Goal: Task Accomplishment & Management: Manage account settings

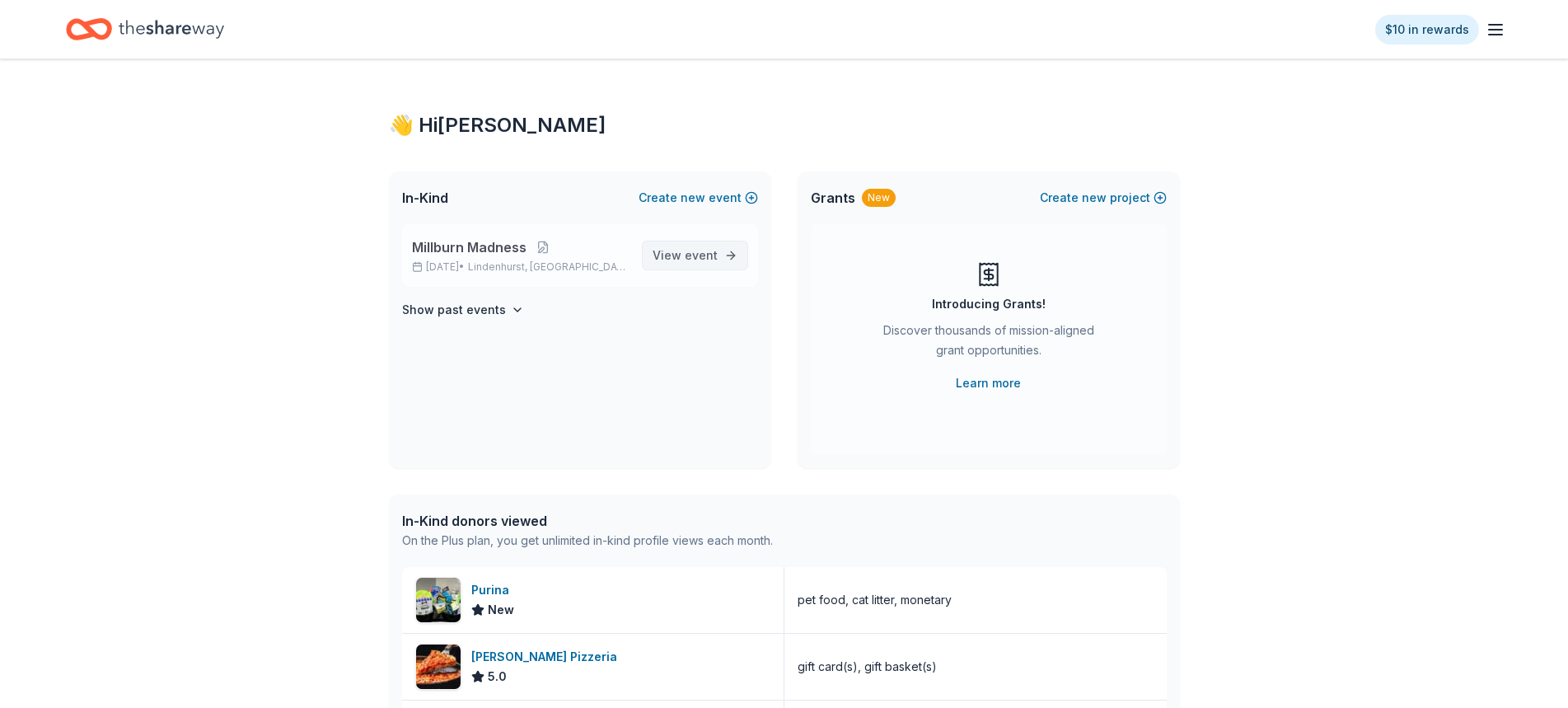
click at [712, 255] on span "event" at bounding box center [701, 255] width 33 height 14
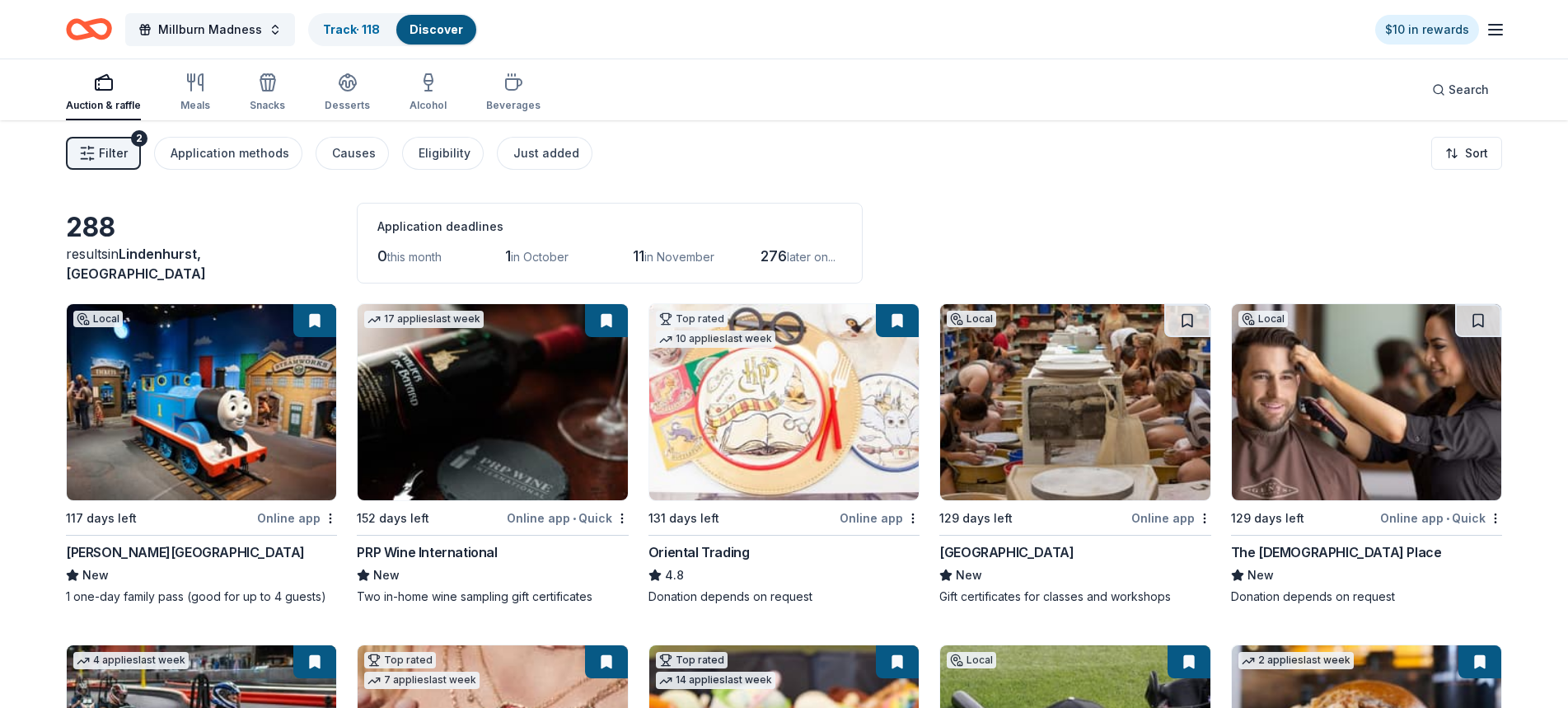
click at [533, 255] on span "in October" at bounding box center [539, 256] width 57 height 14
click at [100, 164] on button "Filter 2" at bounding box center [103, 153] width 75 height 33
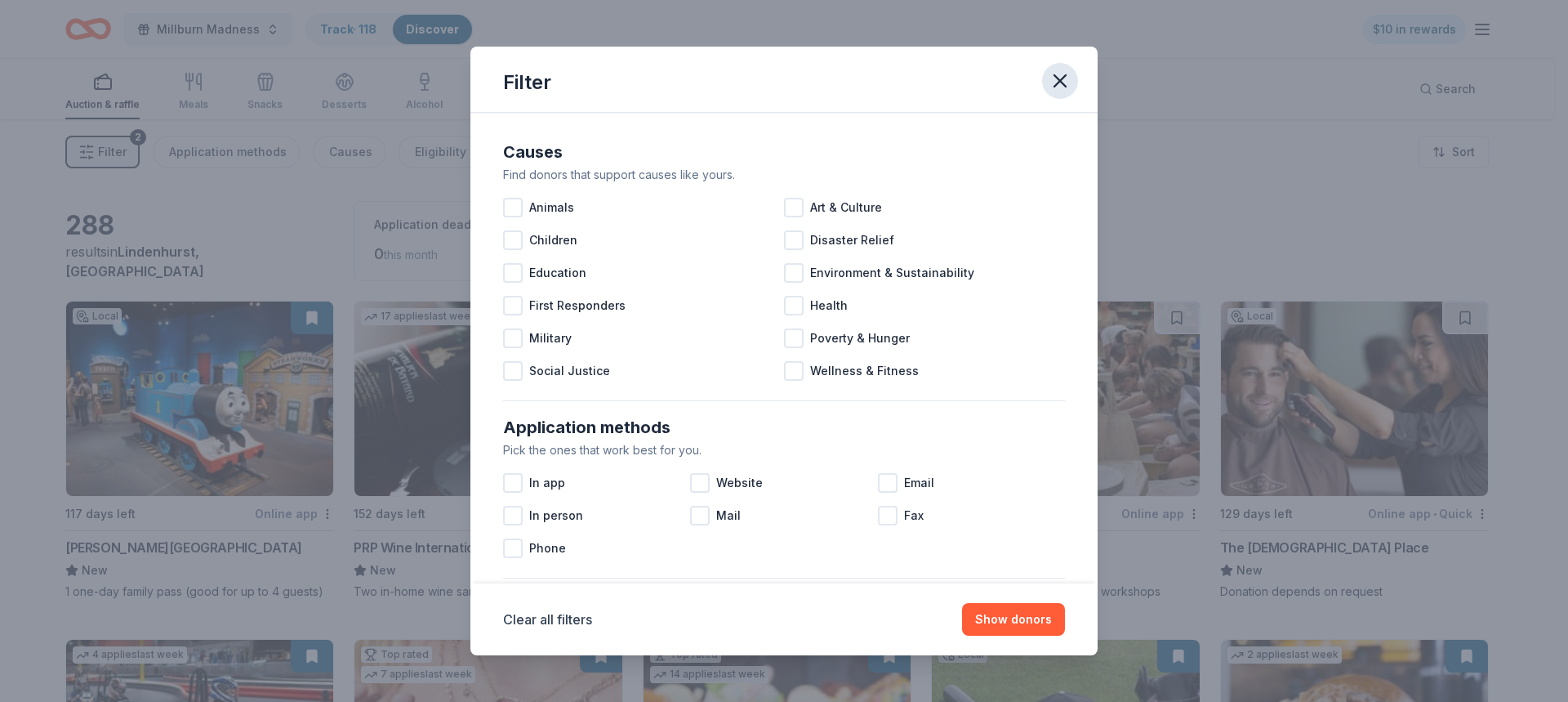
click at [1070, 77] on icon "button" at bounding box center [1059, 80] width 23 height 23
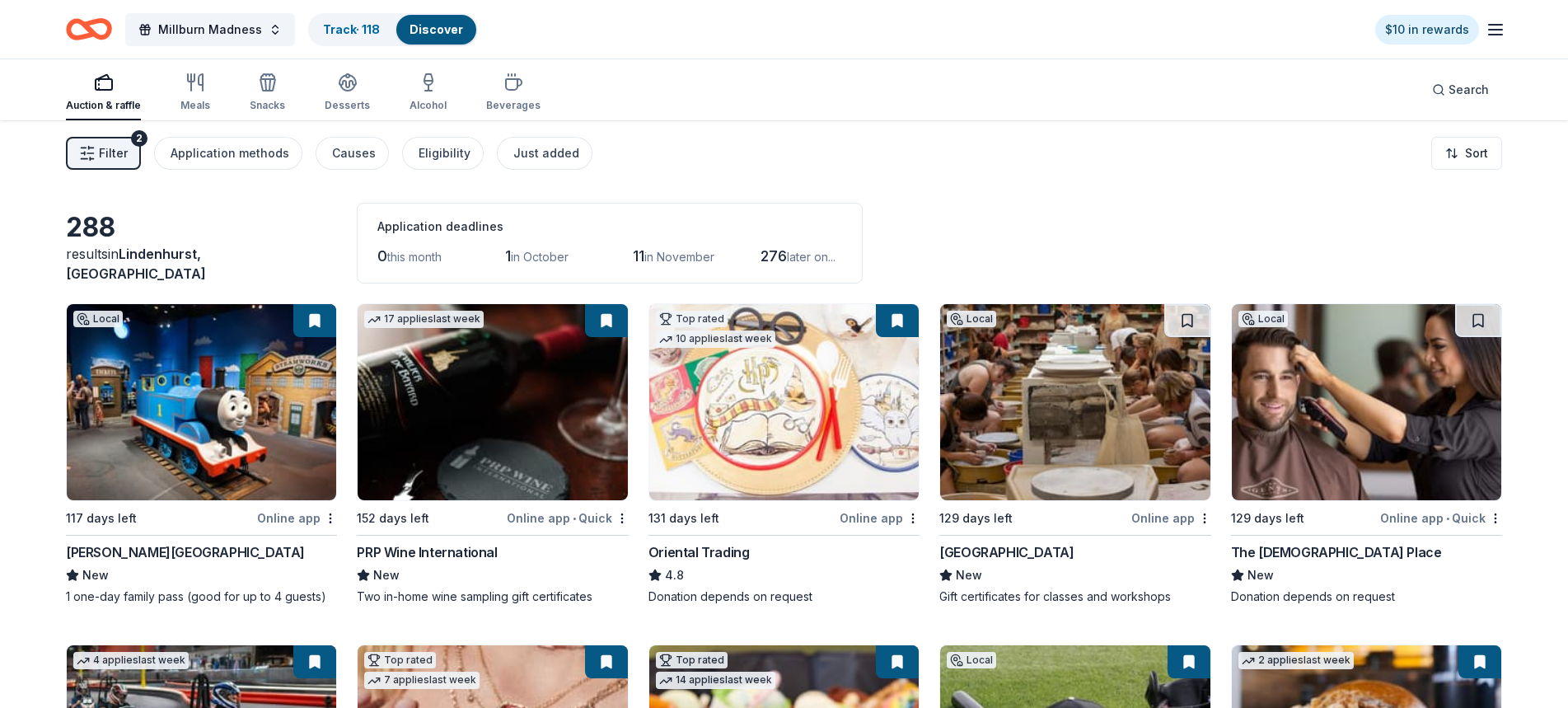
click at [811, 258] on span "later on..." at bounding box center [811, 256] width 49 height 14
click at [545, 264] on div "1 in October" at bounding box center [545, 255] width 82 height 26
click at [543, 264] on div "1 in October" at bounding box center [545, 255] width 82 height 26
click at [538, 262] on span "in October" at bounding box center [539, 256] width 57 height 14
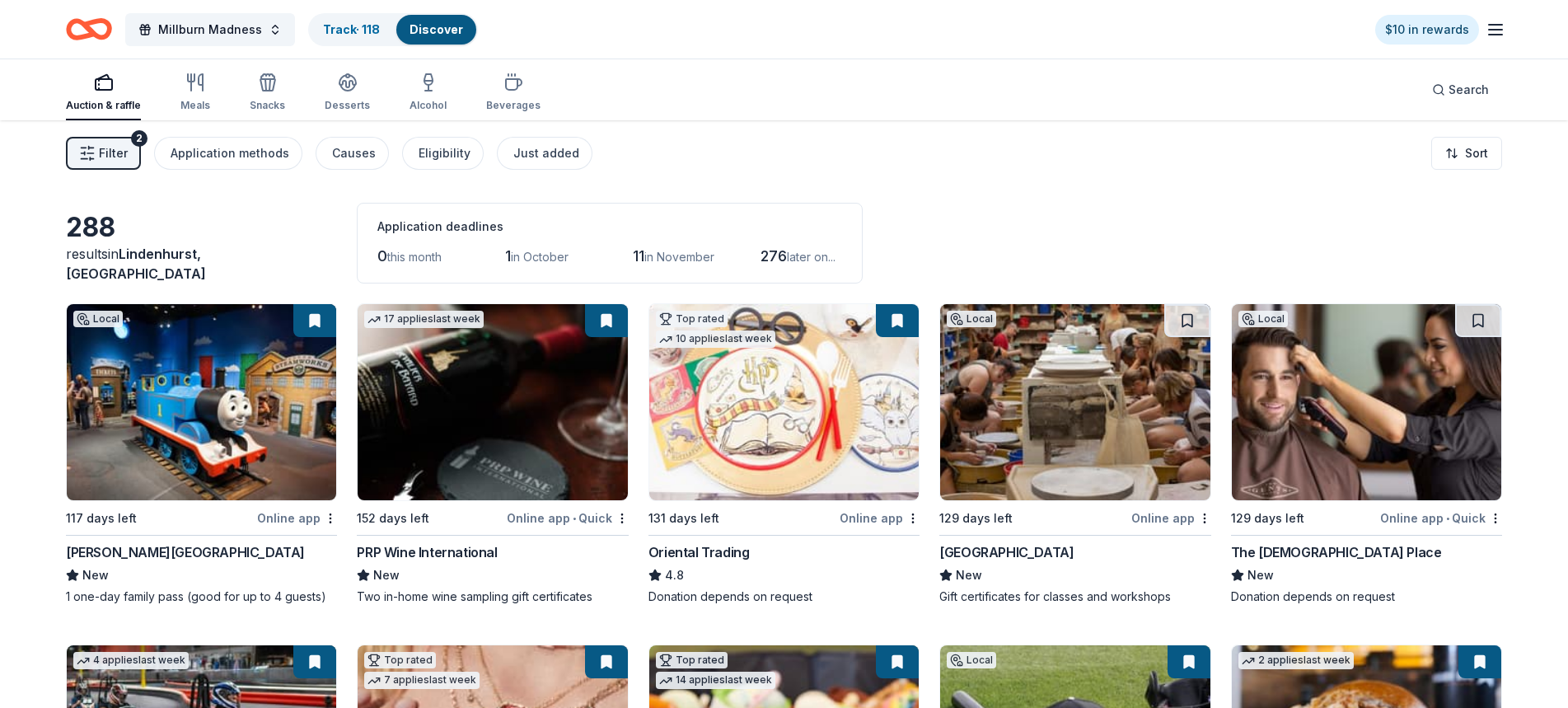
click at [532, 254] on span "in October" at bounding box center [539, 256] width 57 height 14
click at [345, 20] on div "Track · 118" at bounding box center [351, 30] width 83 height 30
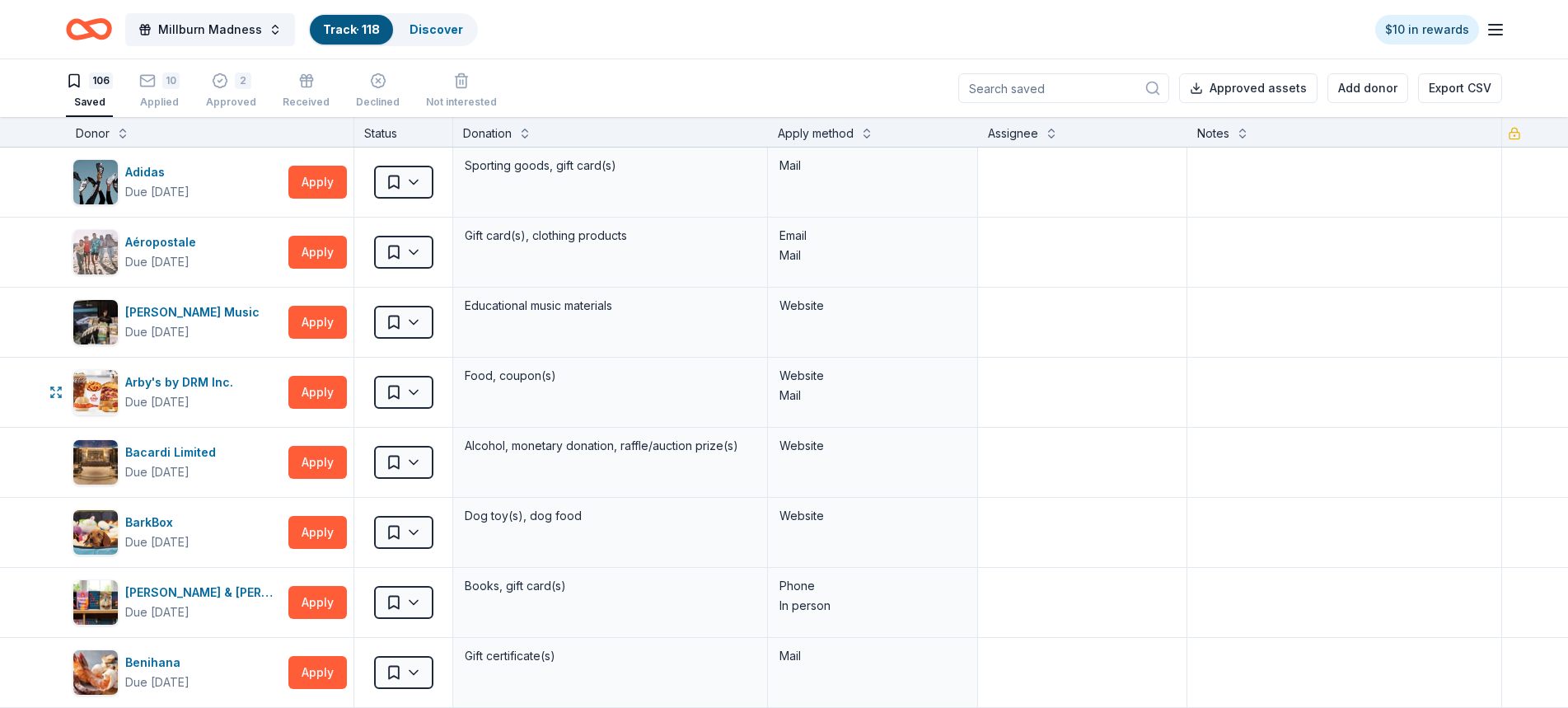
scroll to position [495, 0]
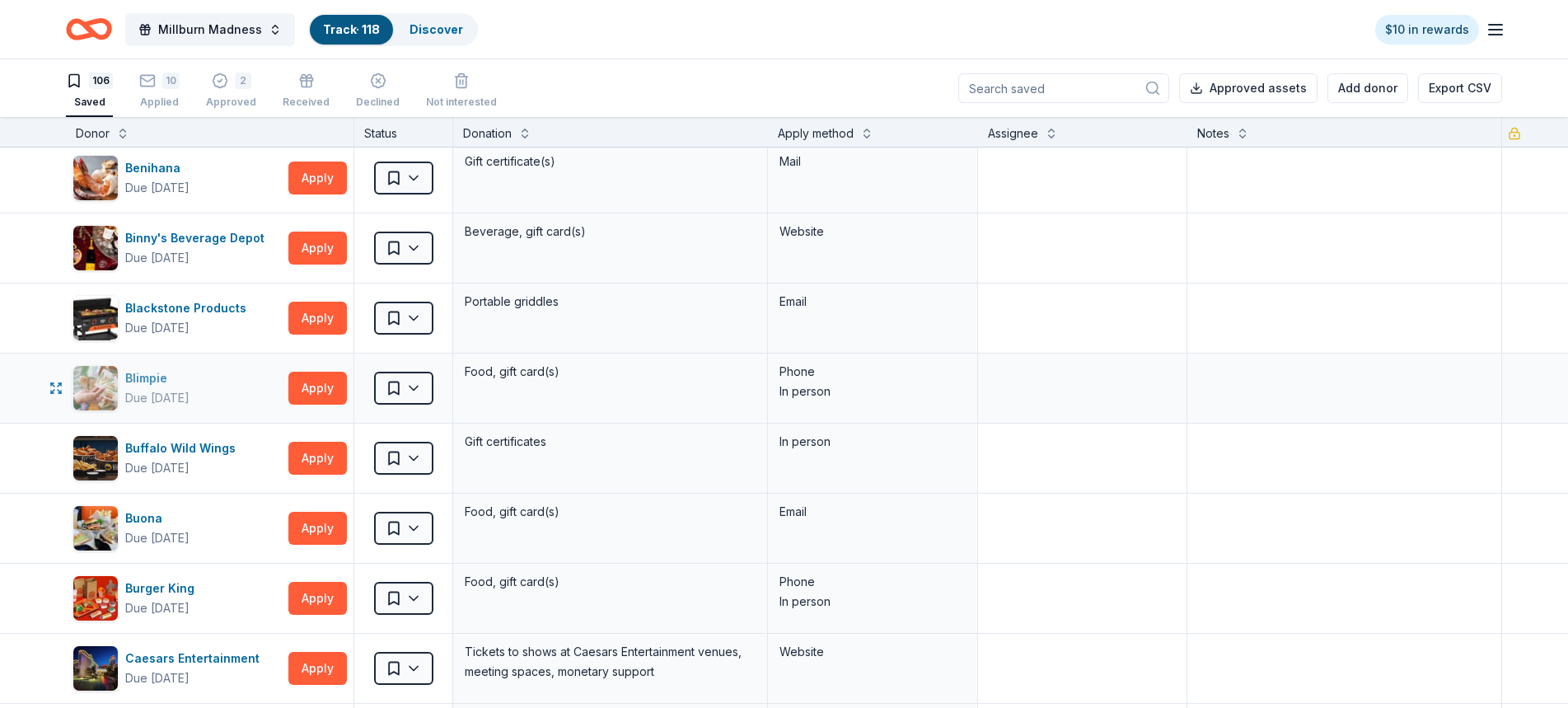
click at [190, 388] on div "Blimpie" at bounding box center [158, 378] width 64 height 19
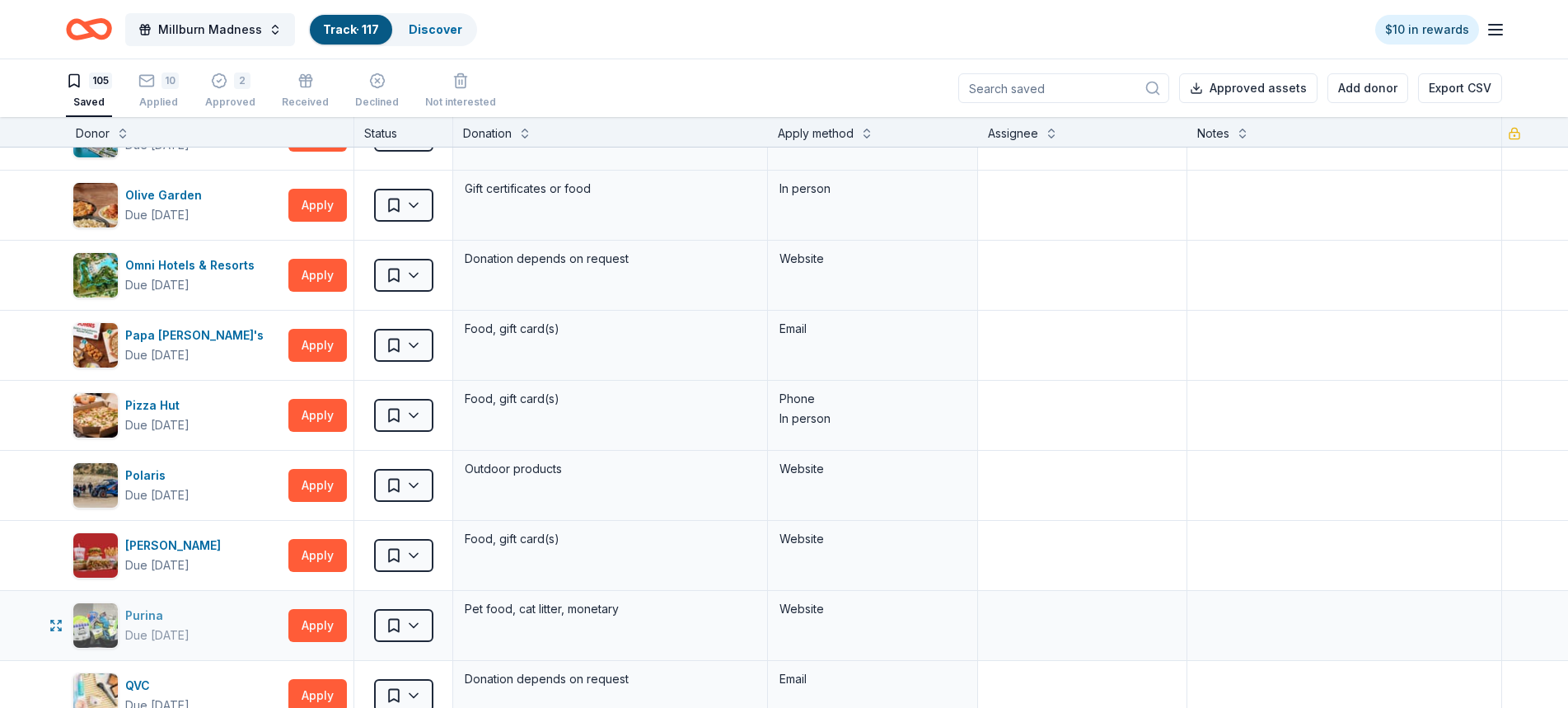
scroll to position [4315, 0]
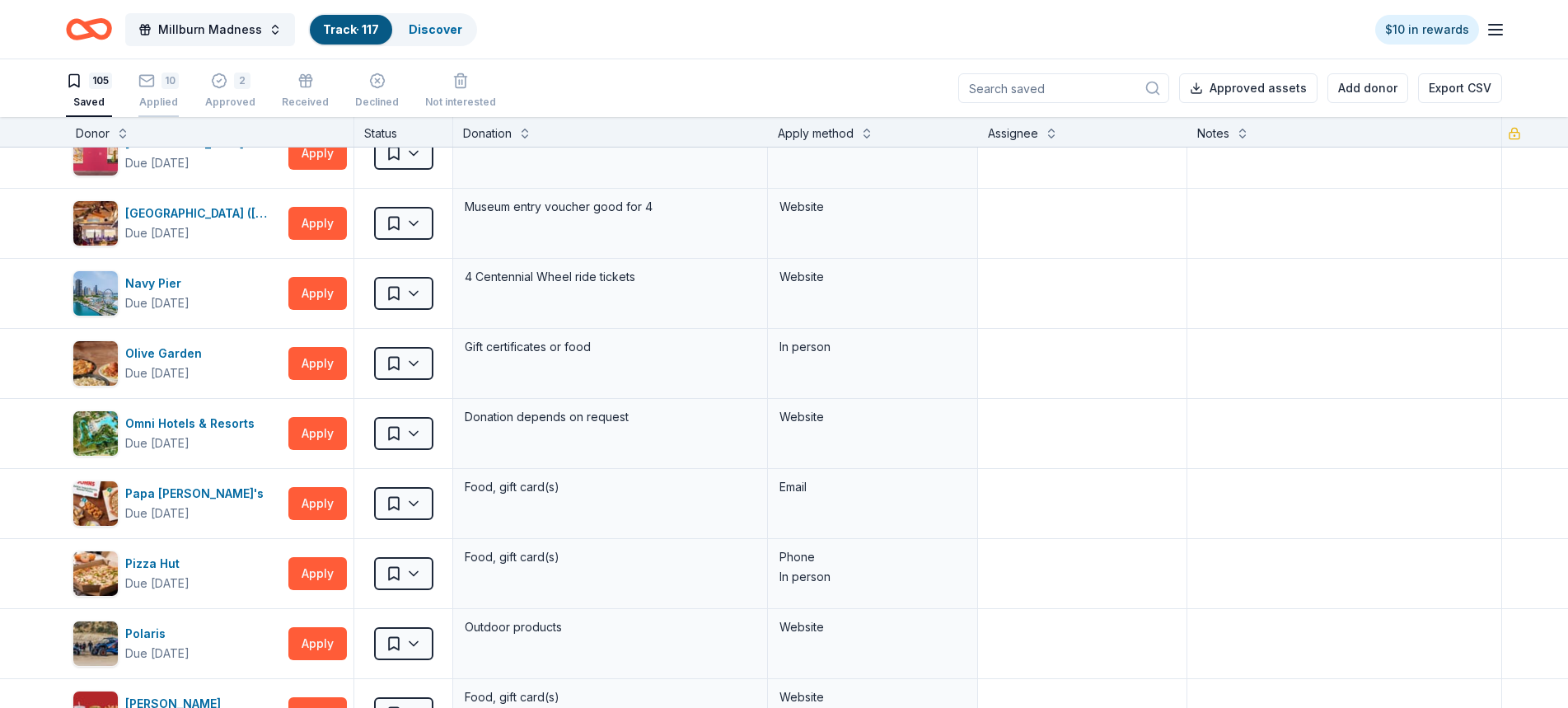
click at [160, 89] on div "10 Applied" at bounding box center [158, 90] width 40 height 36
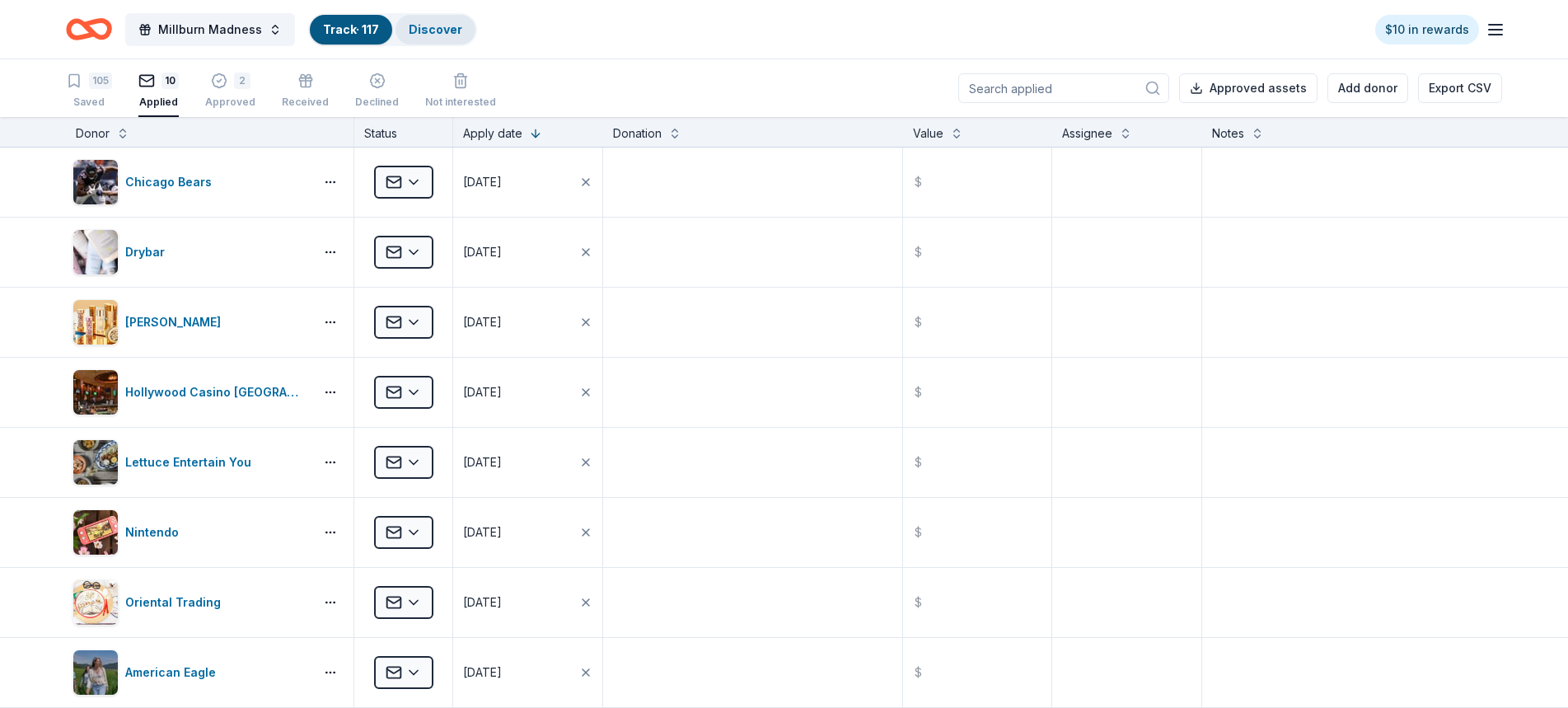
click at [419, 26] on link "Discover" at bounding box center [436, 29] width 54 height 14
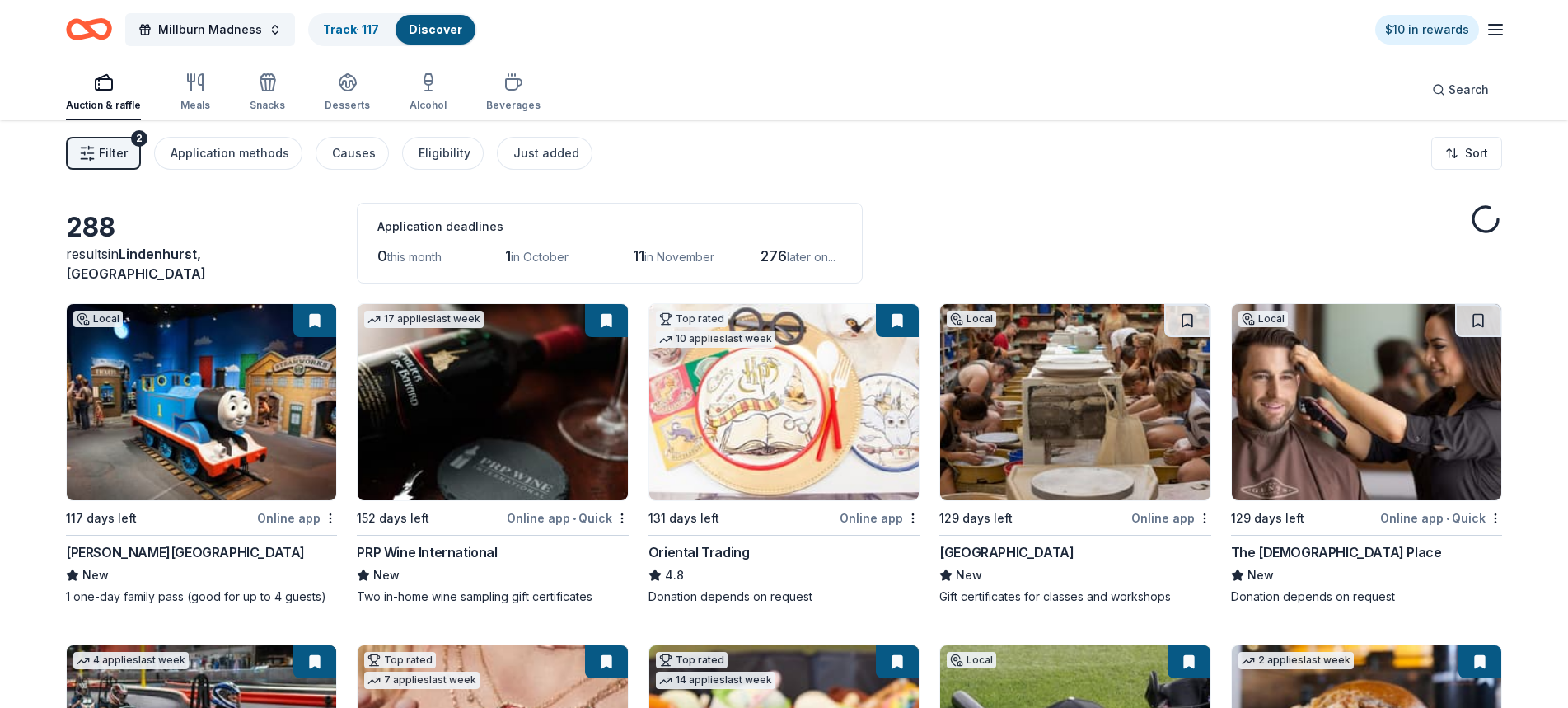
click at [500, 389] on img at bounding box center [492, 402] width 270 height 196
click at [335, 9] on div "Millburn Madness Track · 117 Discover $10 in rewards" at bounding box center [784, 29] width 1568 height 58
click at [334, 22] on link "Track · 117" at bounding box center [351, 29] width 56 height 14
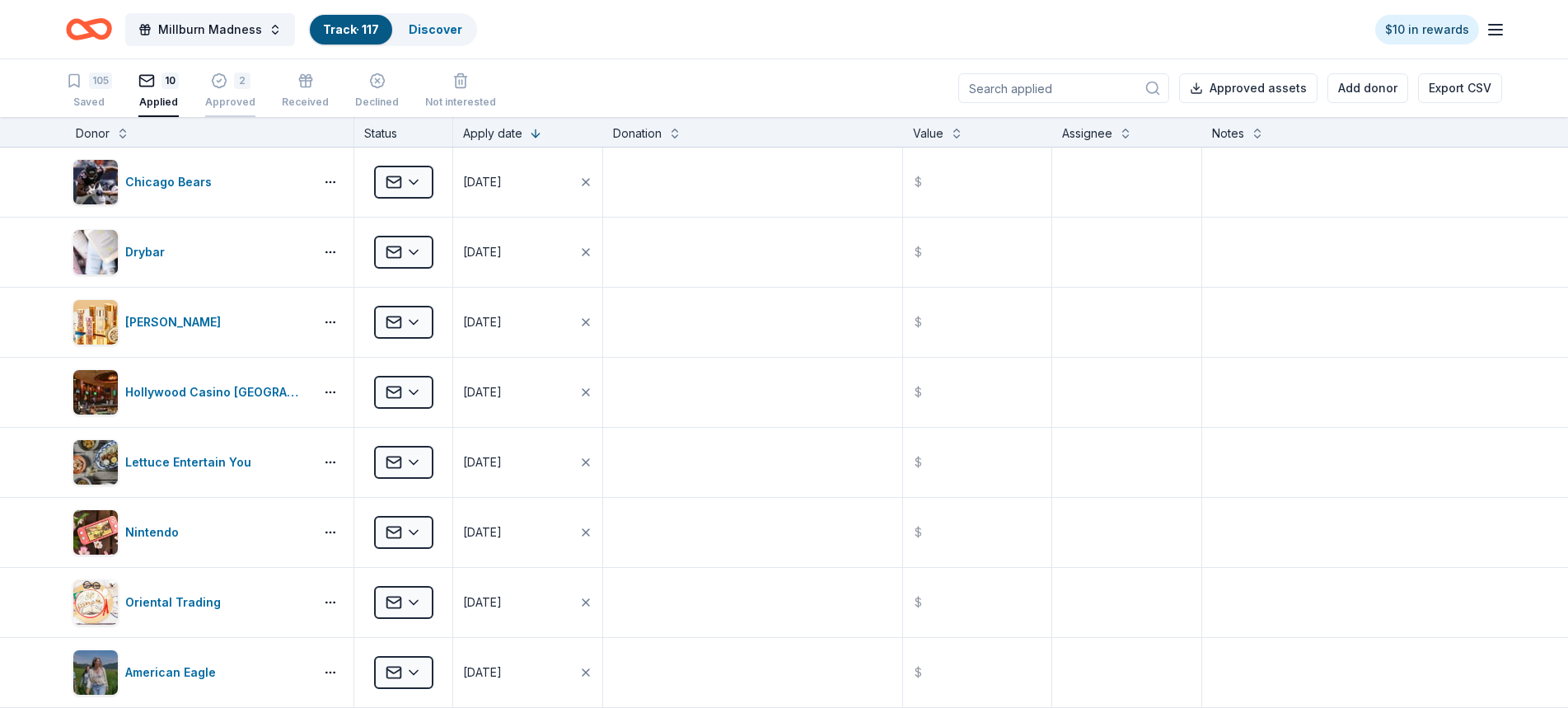
click at [227, 93] on div "2 Approved" at bounding box center [230, 90] width 51 height 36
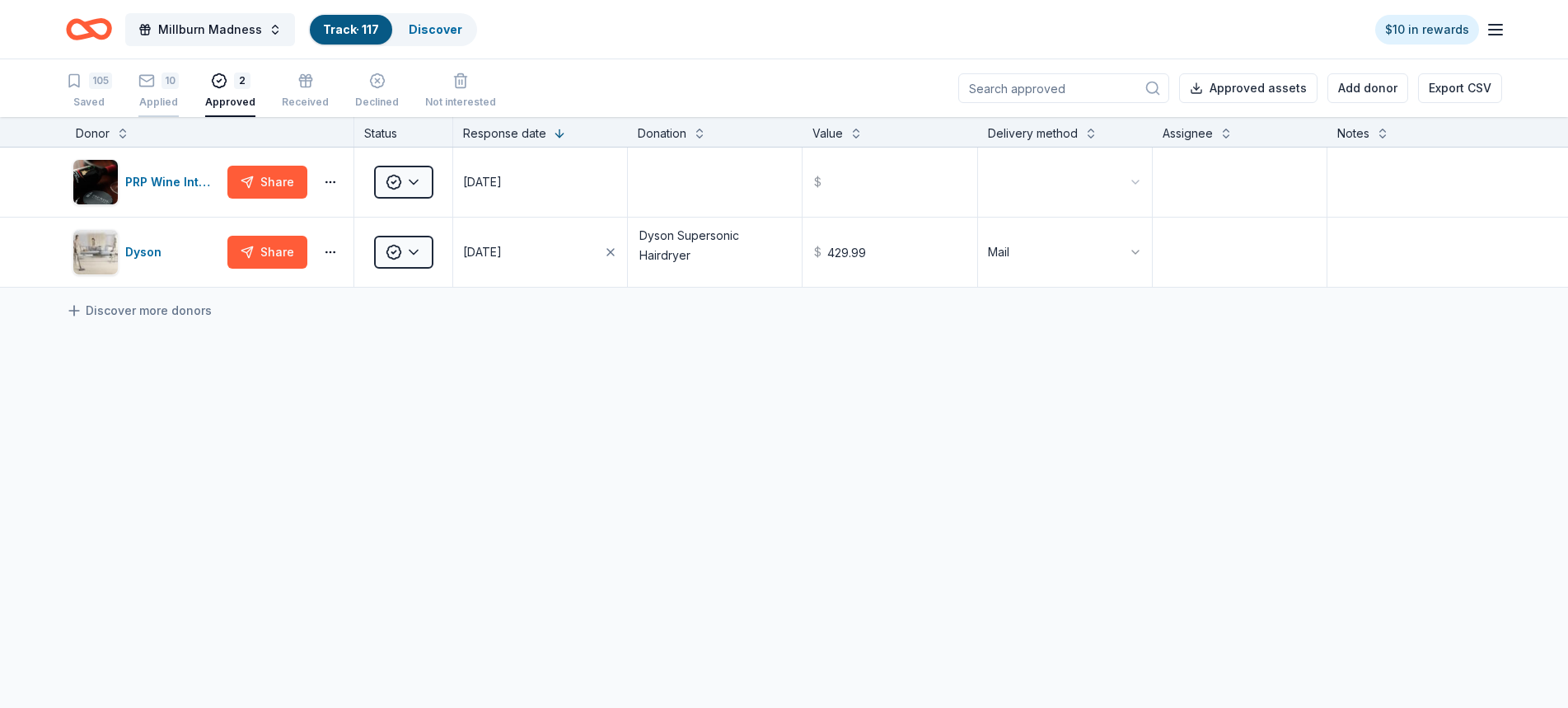
click at [147, 85] on icon "button" at bounding box center [147, 81] width 17 height 17
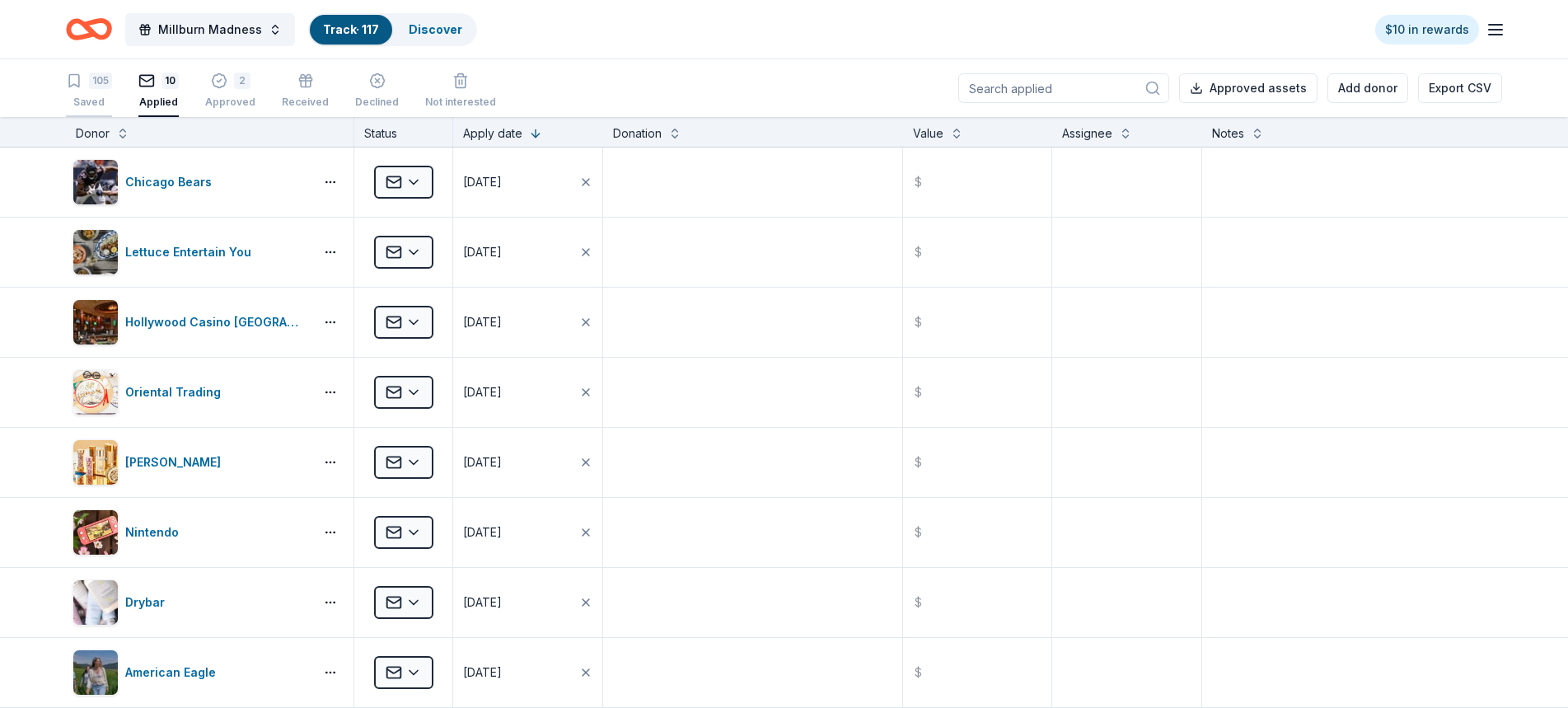
click at [81, 99] on div "Saved" at bounding box center [88, 102] width 46 height 13
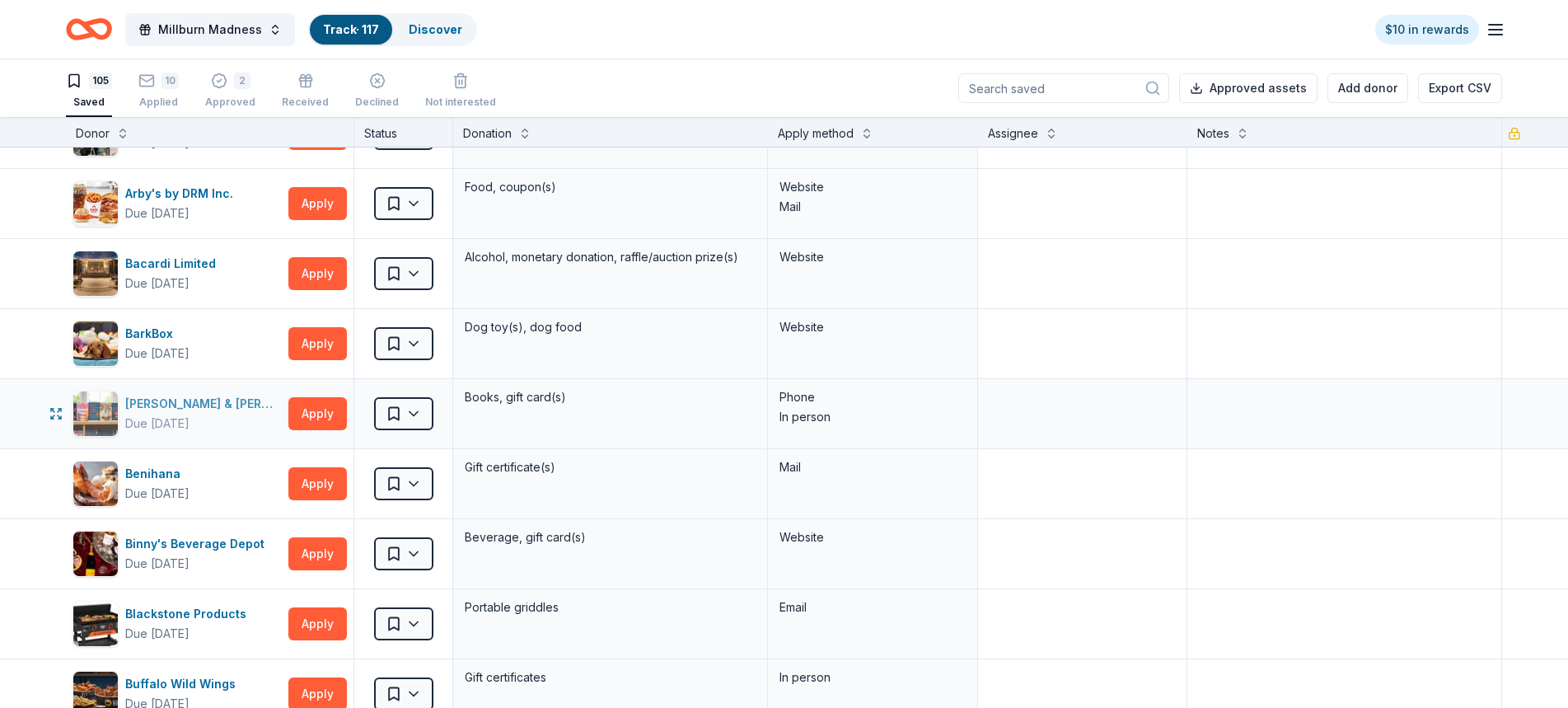
scroll to position [330, 0]
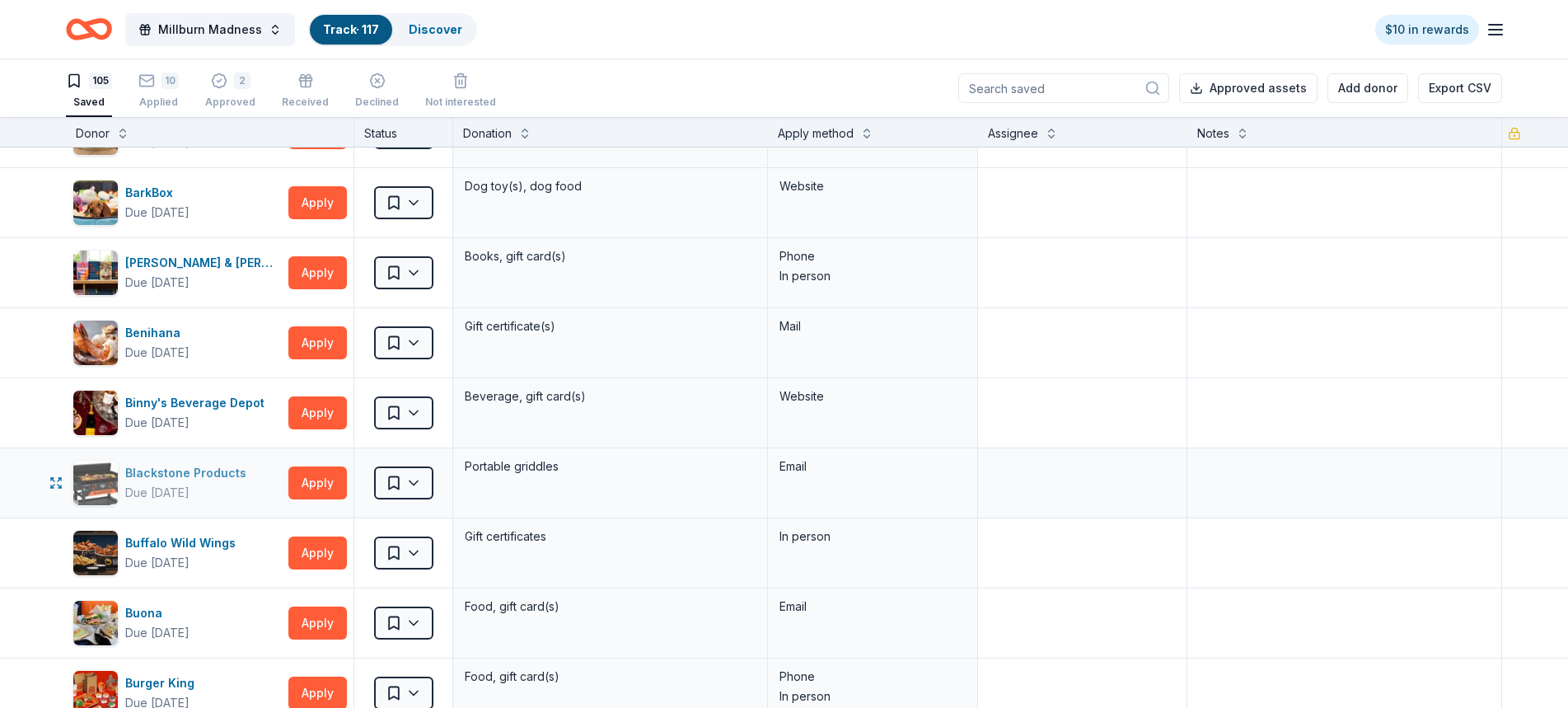
click at [181, 468] on div "Blackstone Products" at bounding box center [190, 473] width 128 height 19
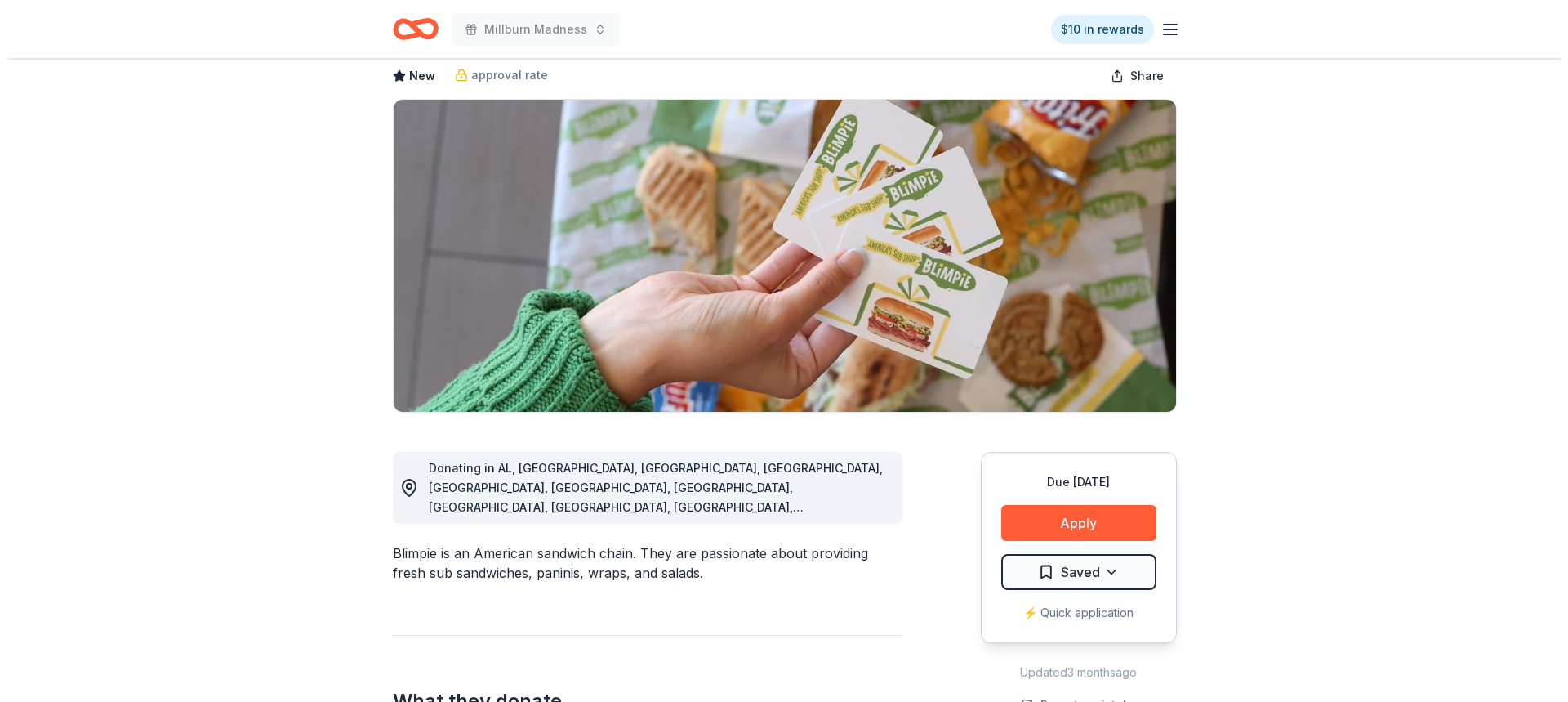
scroll to position [164, 0]
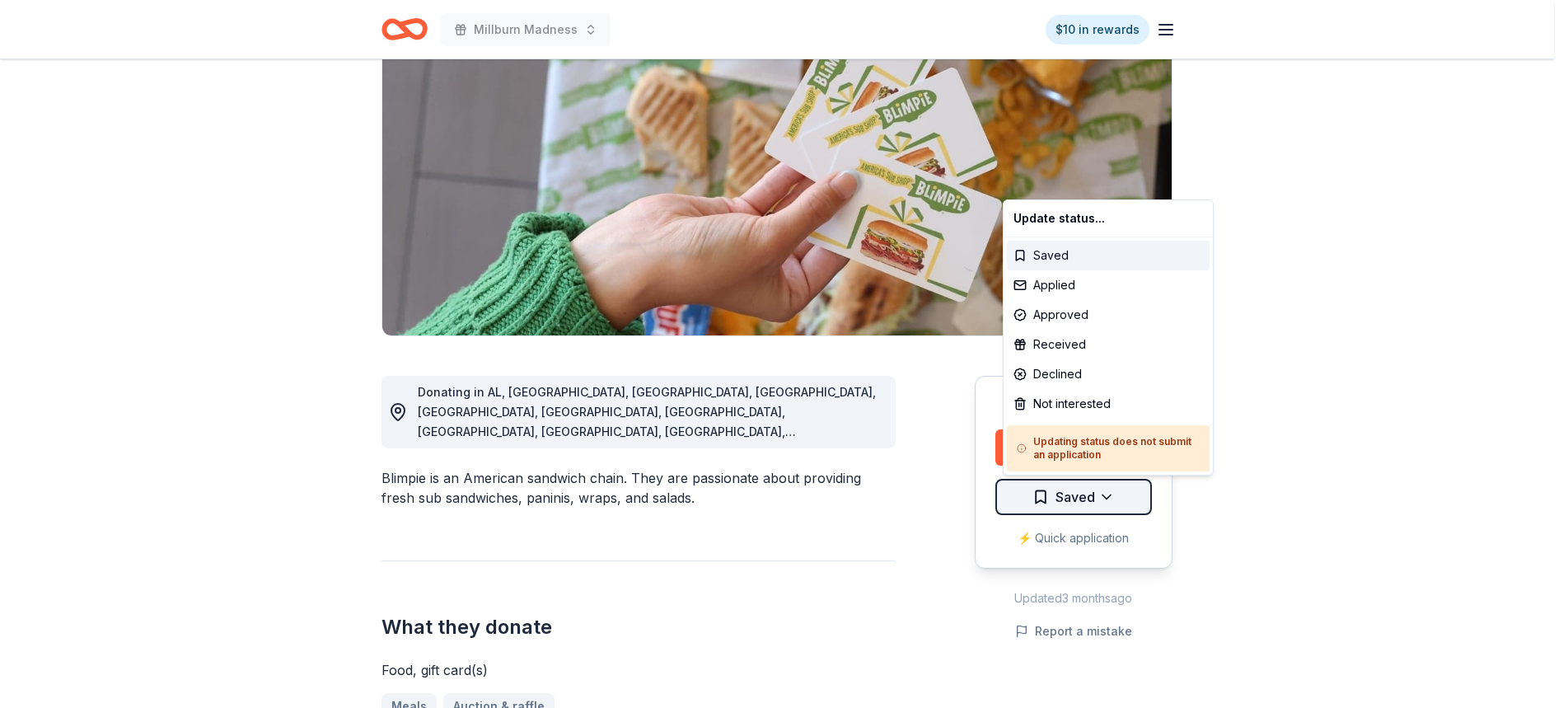
click at [1105, 489] on html "Millburn Madness $10 in rewards Due in 129 days Share Blimpie New approval rate…" at bounding box center [784, 189] width 1568 height 708
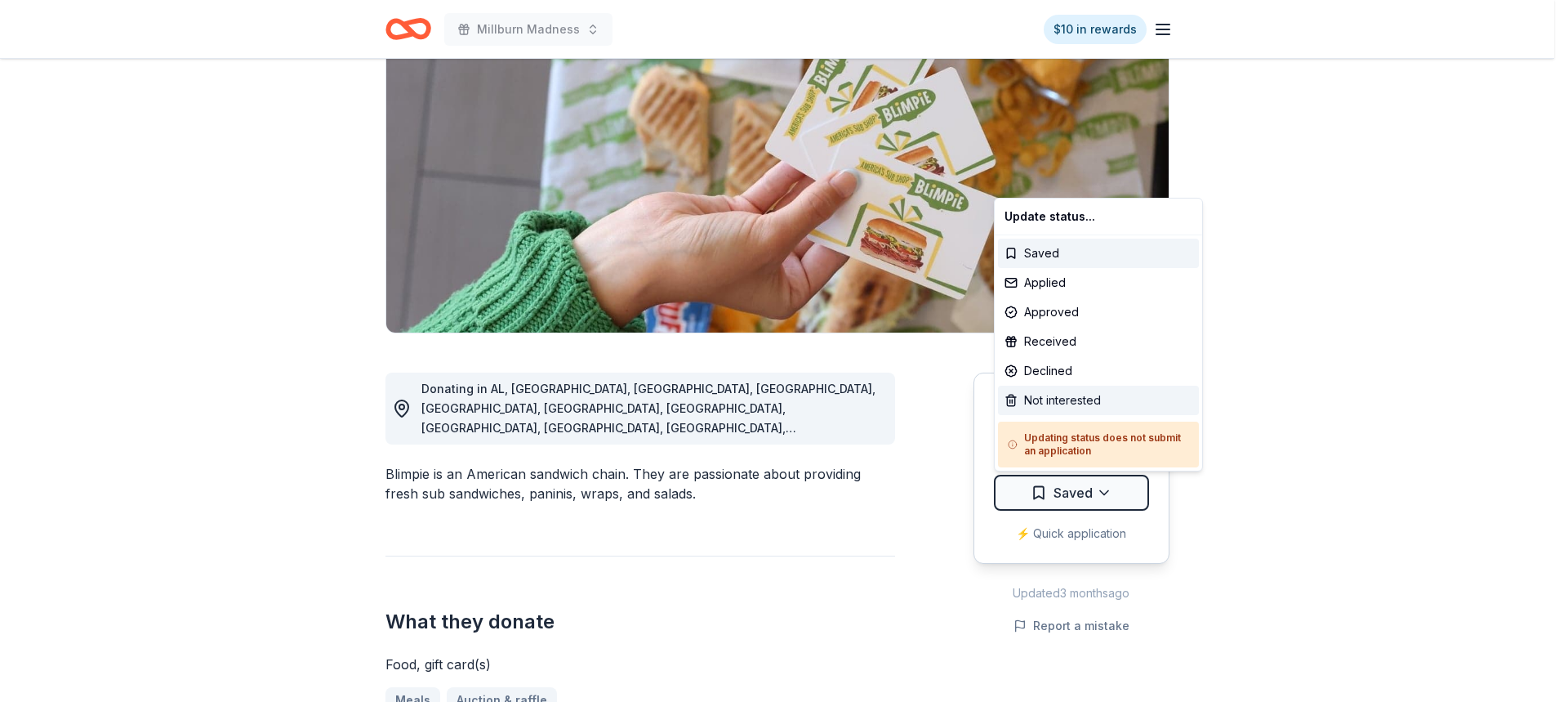
click at [1059, 397] on div "Not interested" at bounding box center [1099, 400] width 201 height 29
